Goal: Task Accomplishment & Management: Complete application form

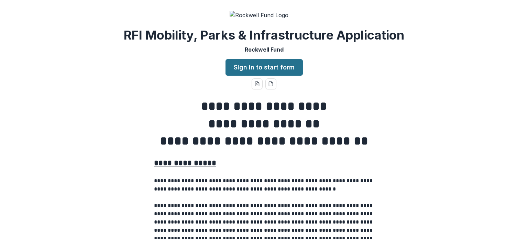
click at [263, 64] on link "Sign in to start form" at bounding box center [264, 67] width 77 height 17
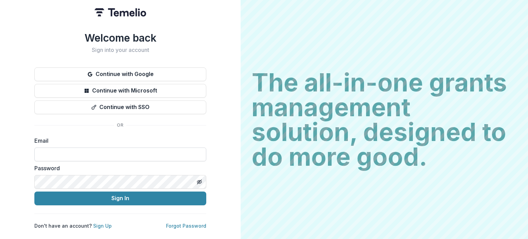
click at [89, 154] on input at bounding box center [120, 155] width 172 height 14
click at [136, 155] on input at bounding box center [120, 155] width 172 height 14
paste input "**********"
type input "**********"
click at [204, 181] on button "Toggle password visibility" at bounding box center [199, 181] width 11 height 11
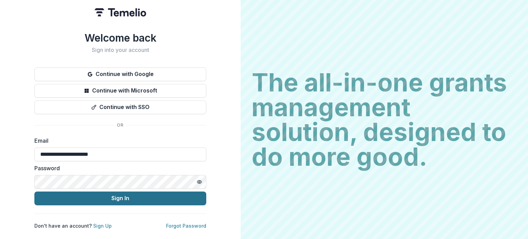
click at [146, 198] on button "Sign In" at bounding box center [120, 199] width 172 height 14
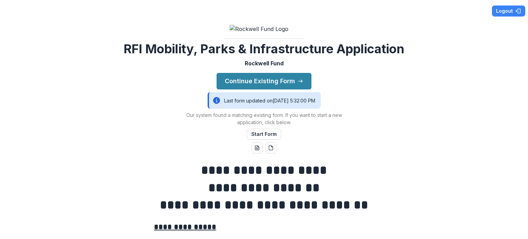
click at [257, 95] on div "Last form updated on [DATE] 5:32:00 PM" at bounding box center [264, 100] width 113 height 17
click at [262, 77] on button "Continue Existing Form" at bounding box center [264, 81] width 95 height 17
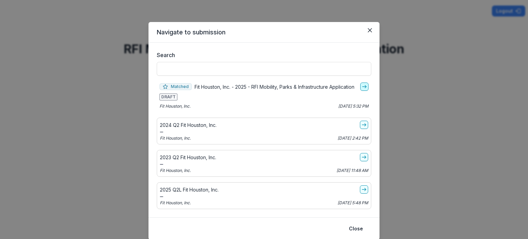
click at [362, 89] on icon "go-to" at bounding box center [365, 87] width 6 height 6
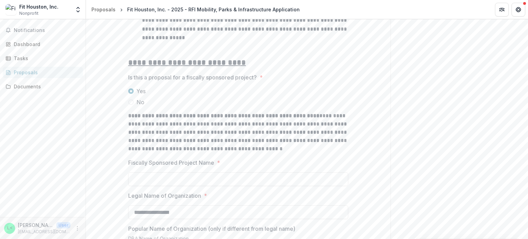
scroll to position [585, 0]
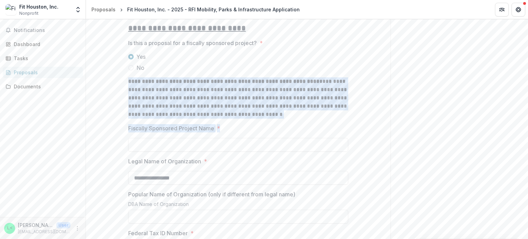
drag, startPoint x: 126, startPoint y: 92, endPoint x: 245, endPoint y: 140, distance: 127.6
copy div "**********"
click at [216, 132] on label "Fiscally Sponsored Project Name *" at bounding box center [236, 128] width 216 height 8
click at [216, 138] on input "Fiscally Sponsored Project Name *" at bounding box center [238, 145] width 220 height 14
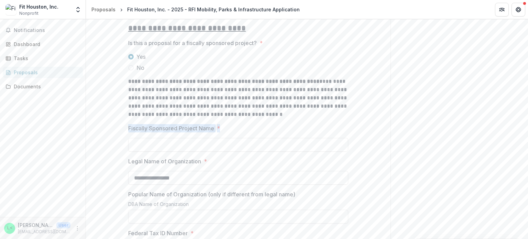
drag, startPoint x: 222, startPoint y: 140, endPoint x: 125, endPoint y: 141, distance: 96.3
copy label "Fiscally Sponsored Project Name *"
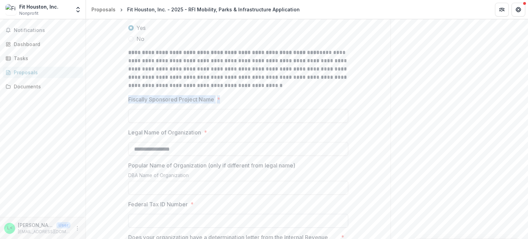
scroll to position [654, 0]
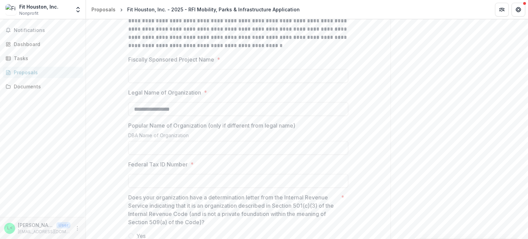
drag, startPoint x: 184, startPoint y: 123, endPoint x: 127, endPoint y: 122, distance: 57.5
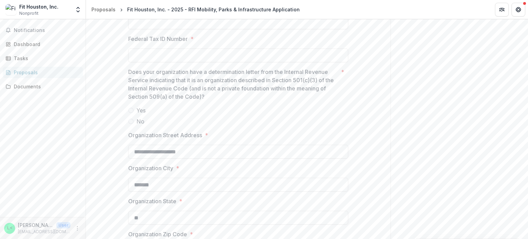
scroll to position [791, 0]
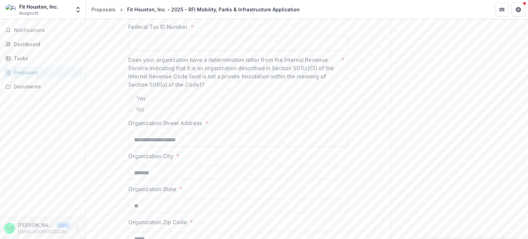
click at [138, 103] on span "Yes" at bounding box center [141, 98] width 9 height 8
click at [132, 112] on span at bounding box center [131, 110] width 6 height 6
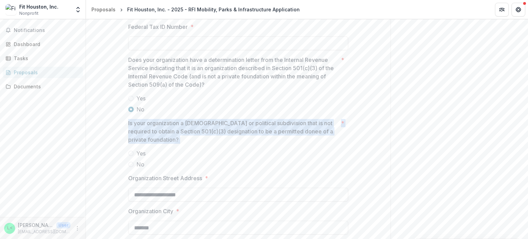
drag, startPoint x: 125, startPoint y: 136, endPoint x: 159, endPoint y: 180, distance: 55.7
copy div "Is your organization a [DEMOGRAPHIC_DATA] or political subdivision that is not …"
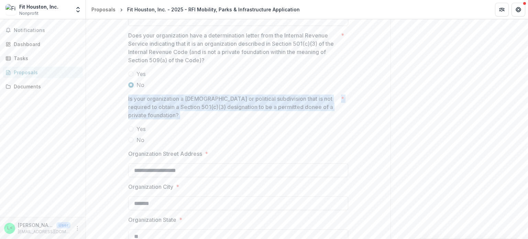
scroll to position [826, 0]
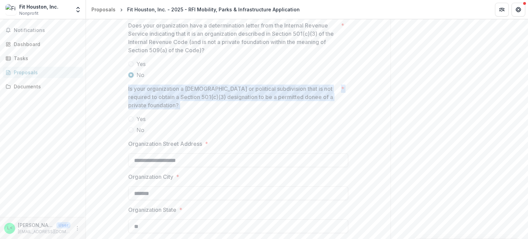
click at [175, 123] on label "Yes" at bounding box center [238, 119] width 220 height 8
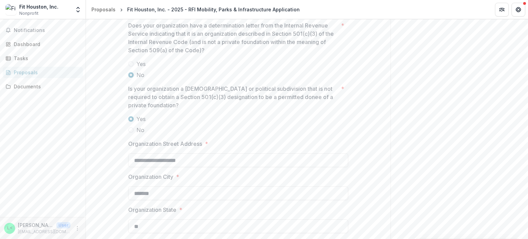
click at [128, 133] on span at bounding box center [131, 130] width 6 height 6
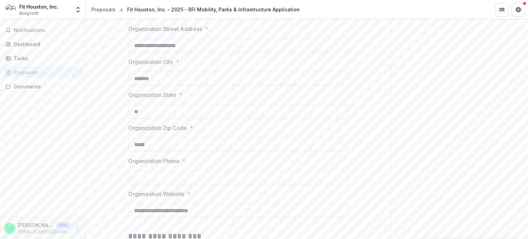
scroll to position [929, 0]
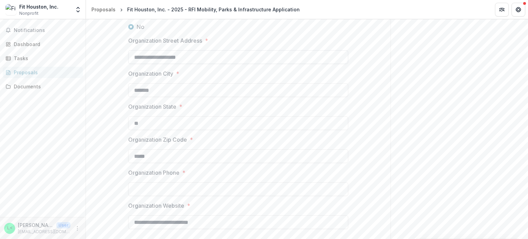
drag, startPoint x: 201, startPoint y: 68, endPoint x: 130, endPoint y: 67, distance: 70.5
click at [130, 64] on input "**********" at bounding box center [238, 57] width 220 height 14
drag, startPoint x: 161, startPoint y: 103, endPoint x: 128, endPoint y: 101, distance: 32.7
click at [128, 97] on input "*******" at bounding box center [238, 90] width 220 height 14
drag, startPoint x: 150, startPoint y: 133, endPoint x: 119, endPoint y: 134, distance: 30.6
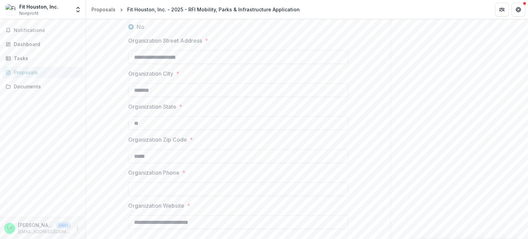
drag, startPoint x: 141, startPoint y: 123, endPoint x: 147, endPoint y: 122, distance: 6.6
click at [147, 122] on div "Organization State * **" at bounding box center [238, 117] width 220 height 28
copy label "ation State *"
drag, startPoint x: 141, startPoint y: 136, endPoint x: 125, endPoint y: 135, distance: 16.2
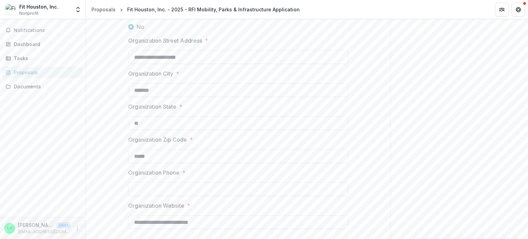
drag, startPoint x: 152, startPoint y: 170, endPoint x: 128, endPoint y: 168, distance: 24.2
click at [128, 163] on input "*****" at bounding box center [238, 156] width 220 height 14
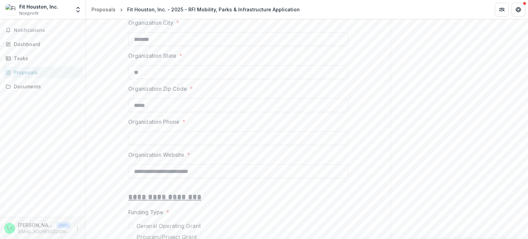
scroll to position [1032, 0]
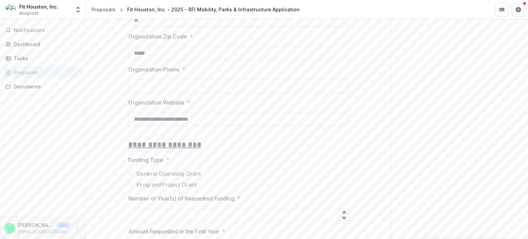
drag, startPoint x: 211, startPoint y: 132, endPoint x: 124, endPoint y: 126, distance: 86.5
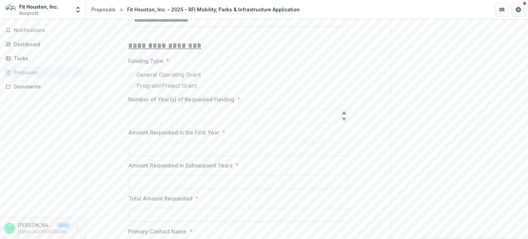
scroll to position [1135, 0]
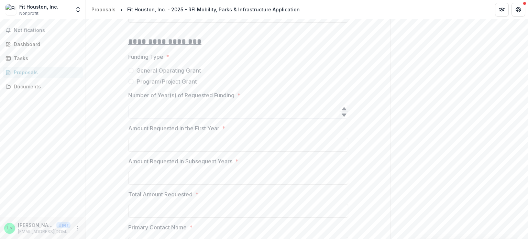
click at [133, 75] on label "General Operating Grant" at bounding box center [238, 70] width 220 height 8
click at [131, 84] on span at bounding box center [131, 82] width 6 height 6
drag, startPoint x: 136, startPoint y: 83, endPoint x: 194, endPoint y: 96, distance: 58.9
click at [194, 86] on div "General Operating Grant Program/Project Grant" at bounding box center [238, 75] width 220 height 19
drag, startPoint x: 206, startPoint y: 96, endPoint x: 139, endPoint y: 79, distance: 69.9
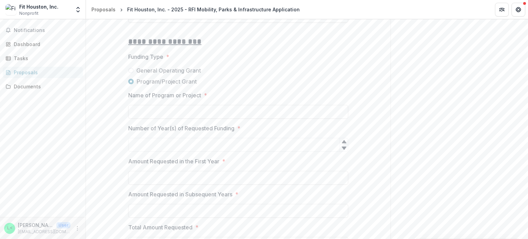
click at [139, 79] on div "General Operating Grant Program/Project Grant" at bounding box center [238, 75] width 220 height 19
click at [129, 73] on span at bounding box center [131, 71] width 6 height 6
